Goal: Transaction & Acquisition: Obtain resource

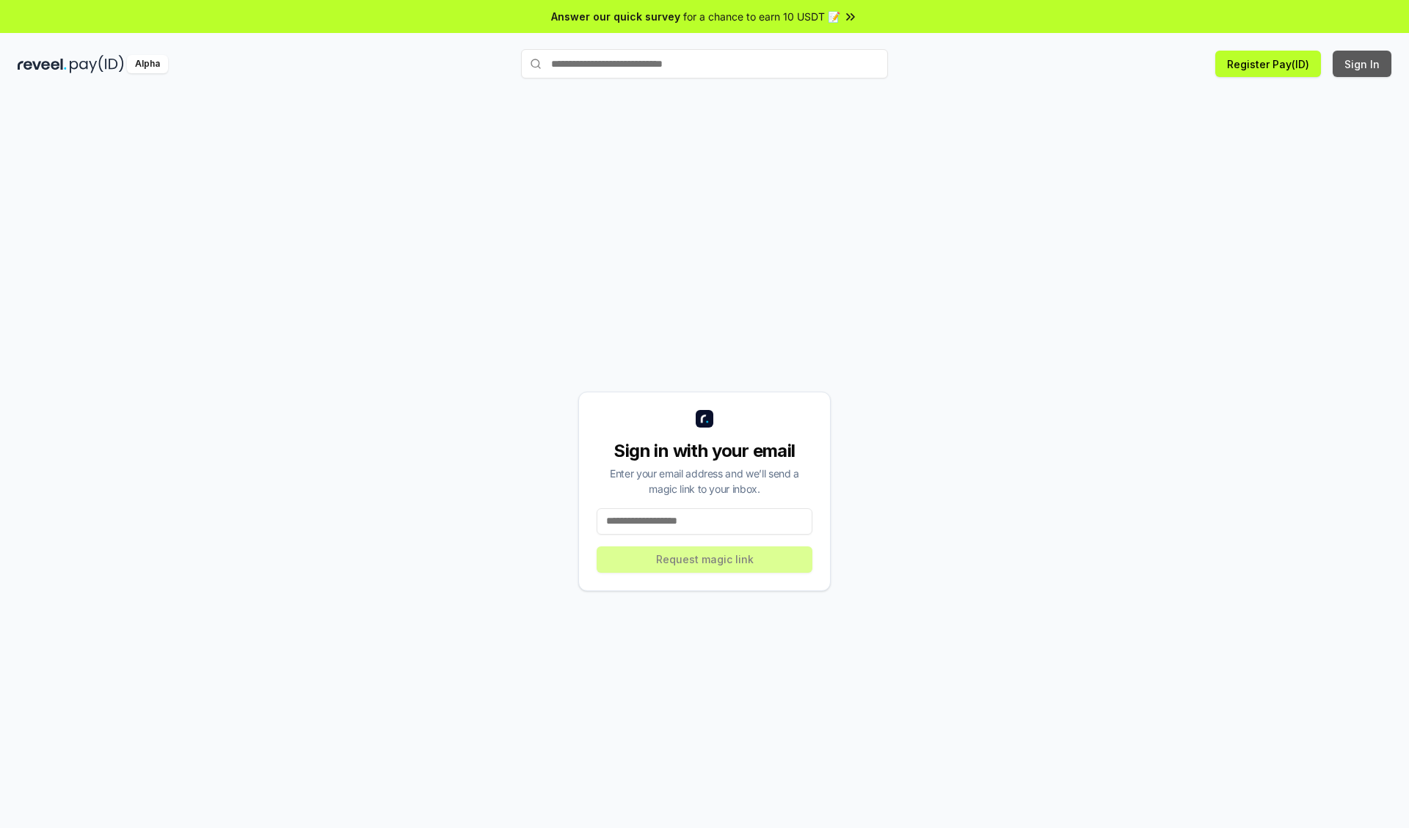
click at [1363, 64] on button "Sign In" at bounding box center [1362, 64] width 59 height 26
type input "**********"
click at [704, 559] on button "Request magic link" at bounding box center [705, 560] width 216 height 26
